Goal: Task Accomplishment & Management: Use online tool/utility

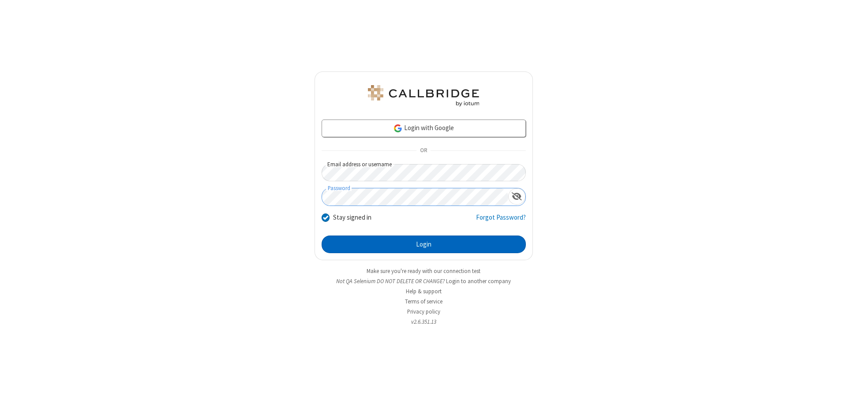
click at [423, 244] on button "Login" at bounding box center [423, 244] width 204 height 18
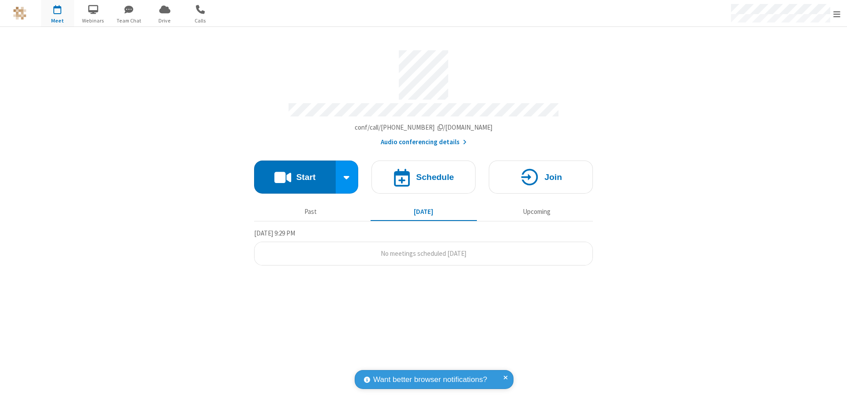
click at [295, 173] on button "Start" at bounding box center [295, 176] width 82 height 33
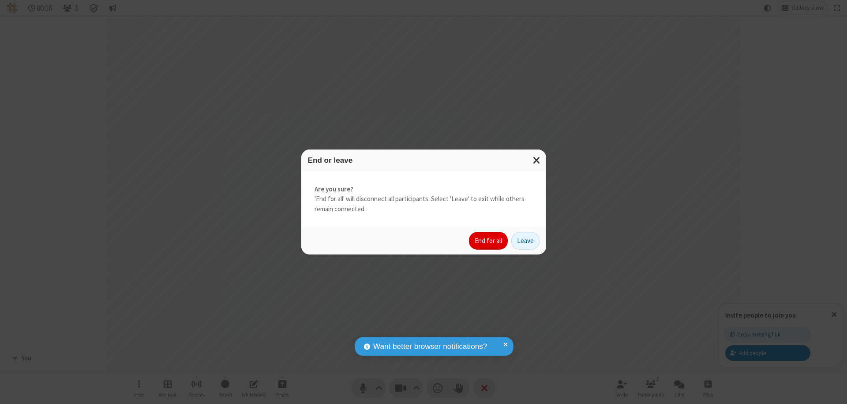
click at [489, 241] on button "End for all" at bounding box center [488, 241] width 39 height 18
